Goal: Find specific page/section

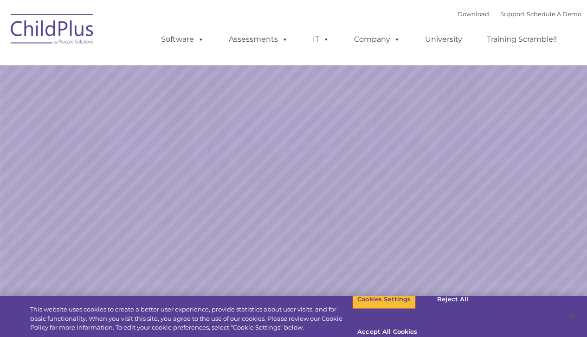
select select "MEDIUM"
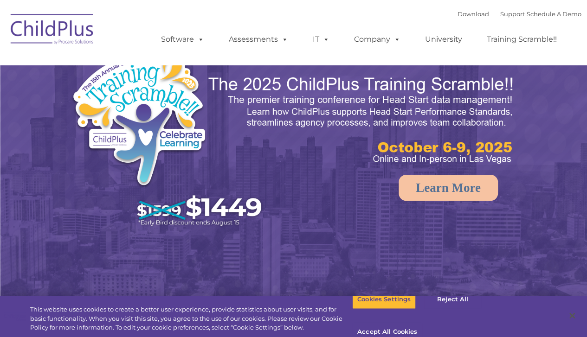
select select "MEDIUM"
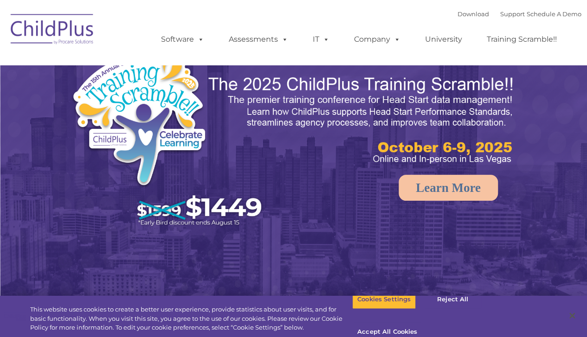
select select "MEDIUM"
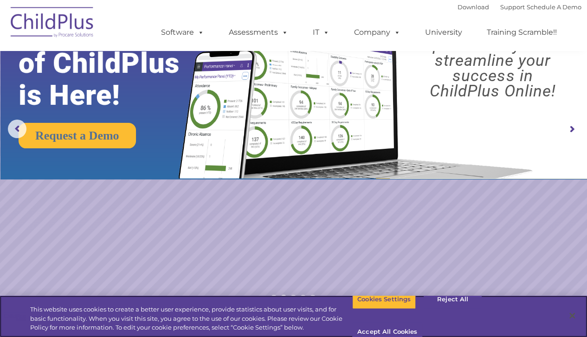
scroll to position [51, 0]
